Goal: Transaction & Acquisition: Book appointment/travel/reservation

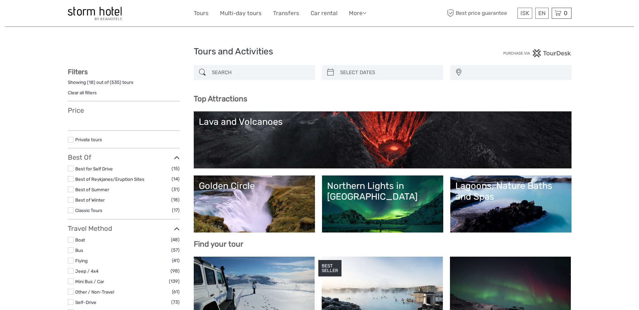
select select
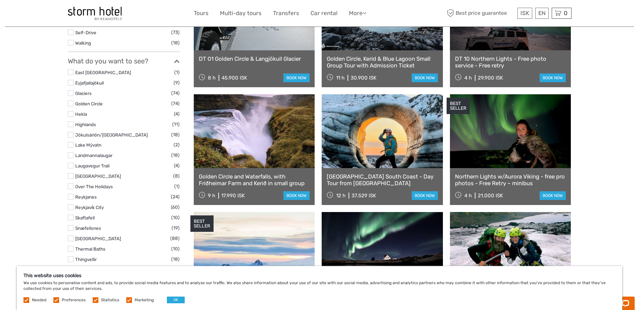
scroll to position [269, 0]
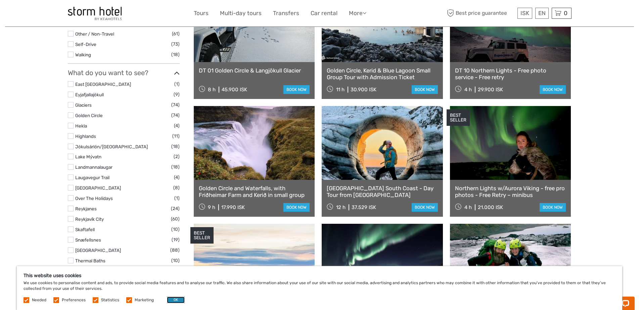
click at [181, 298] on button "OK" at bounding box center [176, 300] width 18 height 7
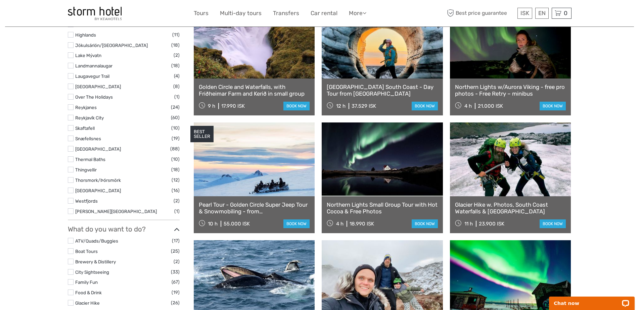
scroll to position [369, 0]
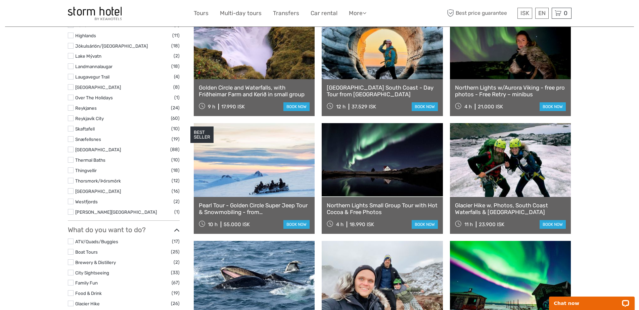
click at [86, 130] on link "Skaftafell" at bounding box center [84, 128] width 19 height 5
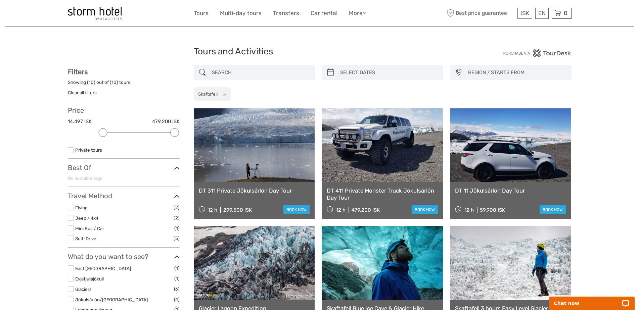
click at [194, 78] on div at bounding box center [254, 72] width 121 height 15
click at [197, 76] on div at bounding box center [254, 72] width 121 height 15
click at [224, 70] on input "search" at bounding box center [260, 73] width 102 height 12
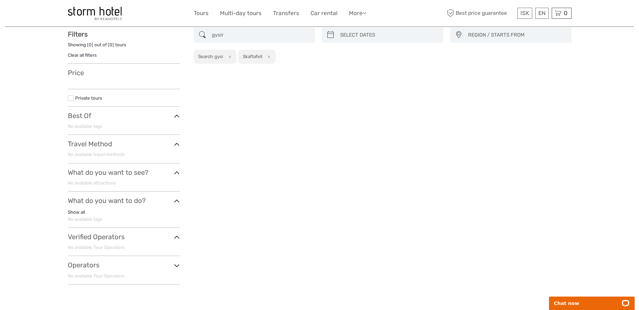
scroll to position [38, 0]
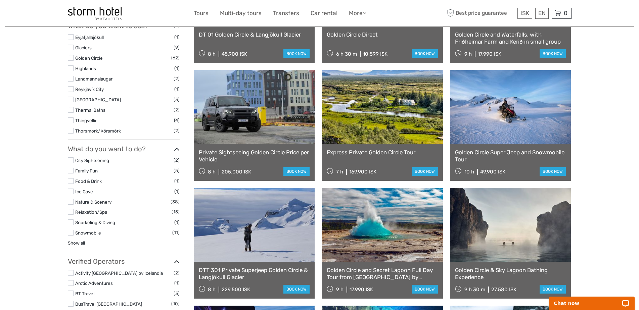
scroll to position [280, 0]
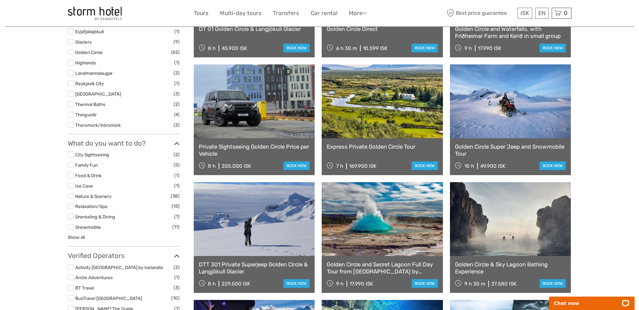
type input "gysir"
click at [379, 226] on link at bounding box center [382, 219] width 121 height 74
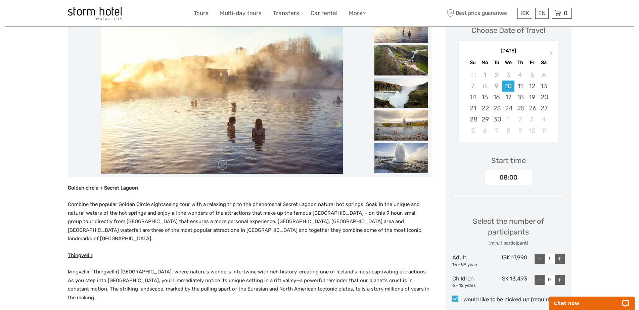
scroll to position [107, 0]
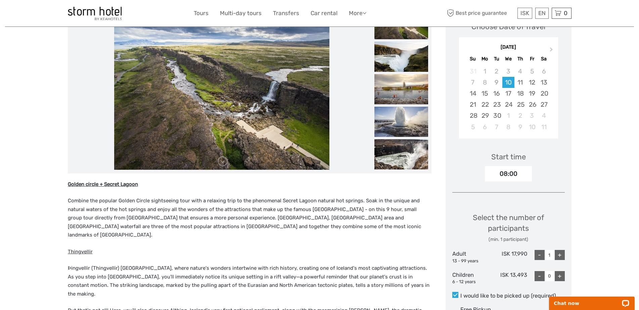
click at [288, 82] on img at bounding box center [221, 89] width 215 height 161
click at [210, 151] on img at bounding box center [221, 89] width 215 height 161
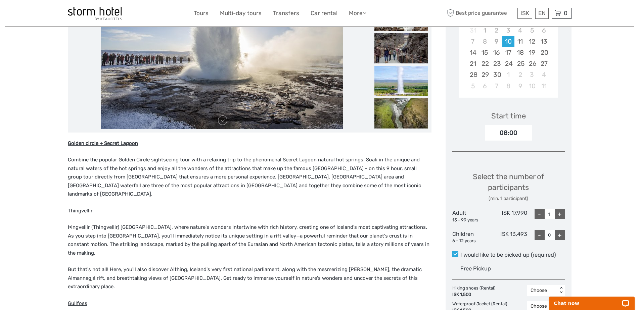
scroll to position [40, 0]
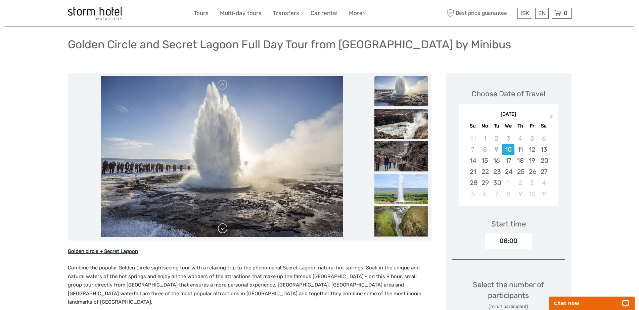
click at [221, 226] on link at bounding box center [222, 228] width 11 height 11
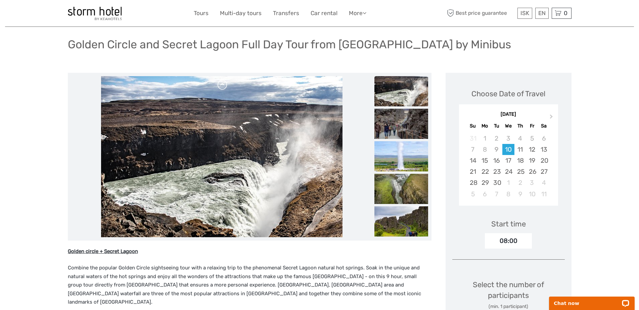
click at [221, 86] on link at bounding box center [222, 85] width 11 height 11
